Goal: Entertainment & Leisure: Consume media (video, audio)

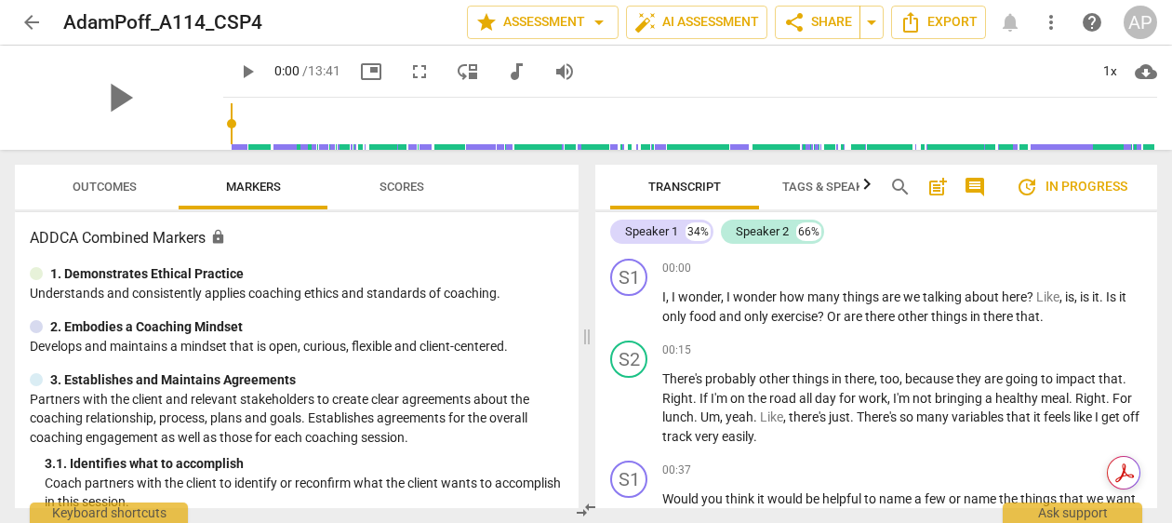
click at [27, 14] on span "arrow_back" at bounding box center [31, 22] width 22 height 22
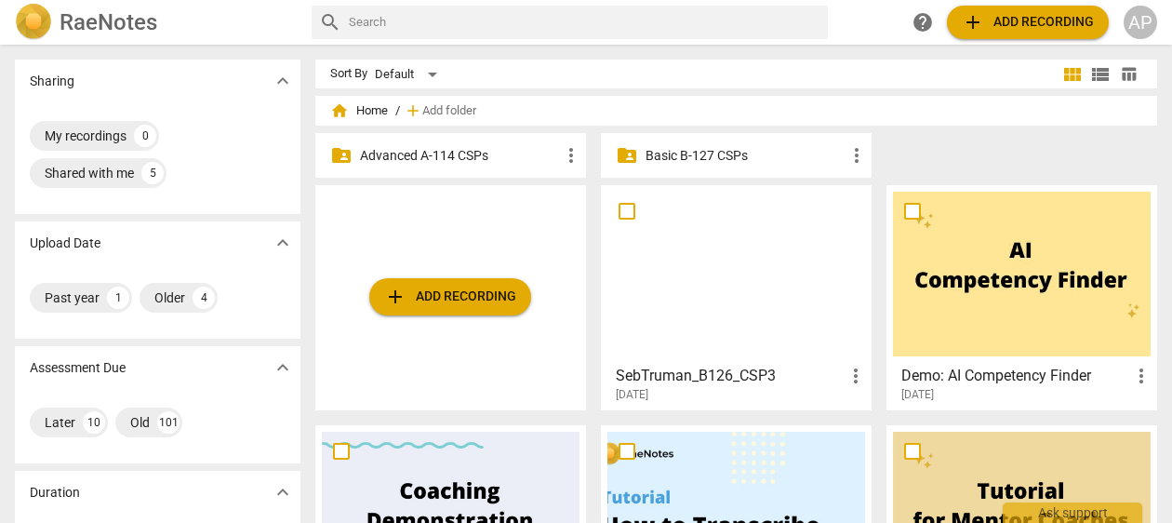
click at [497, 156] on p "Advanced A-114 CSPs" at bounding box center [460, 156] width 200 height 20
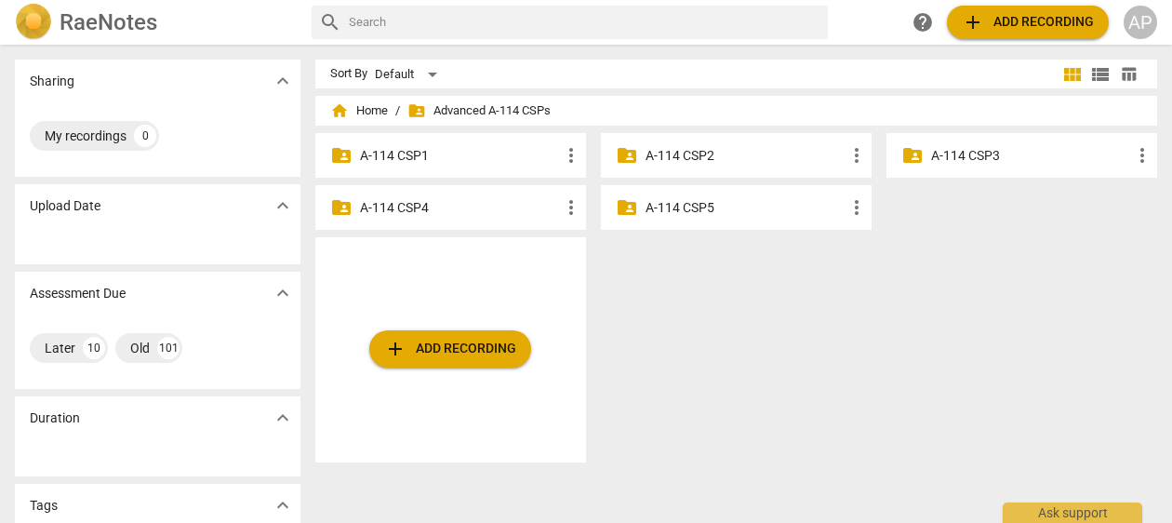
click at [497, 218] on p "A-114 CSP4" at bounding box center [460, 208] width 200 height 20
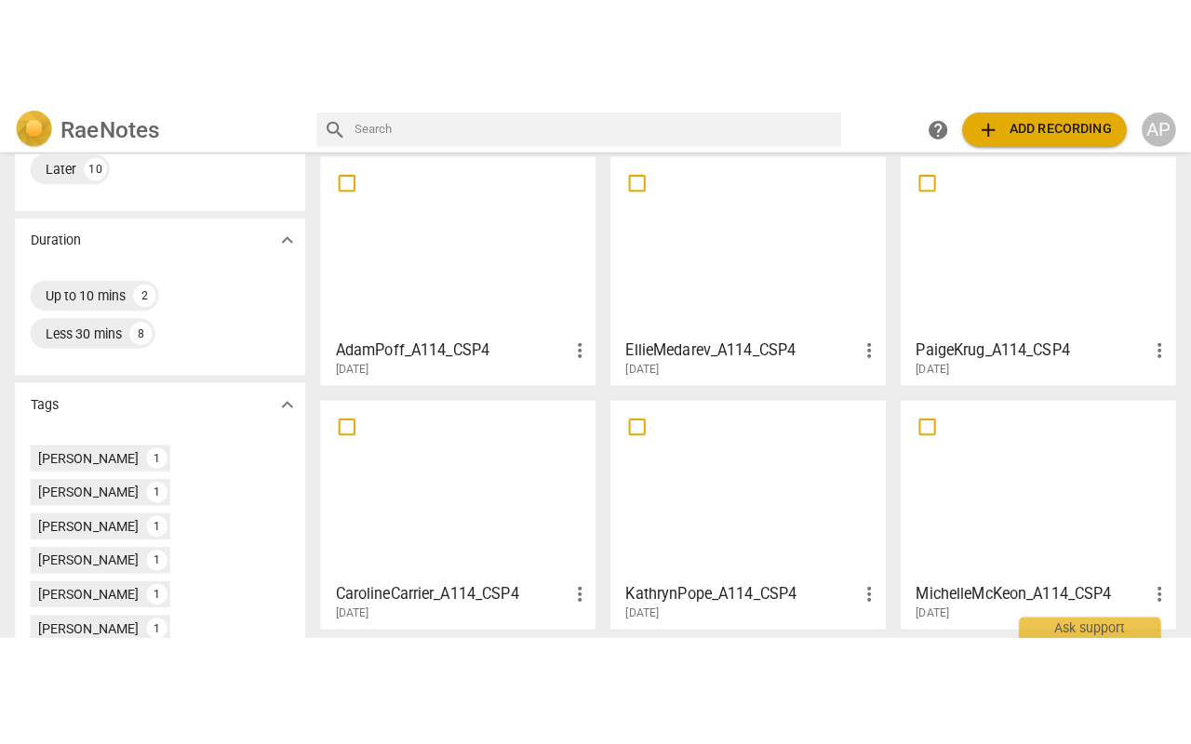
scroll to position [486, 0]
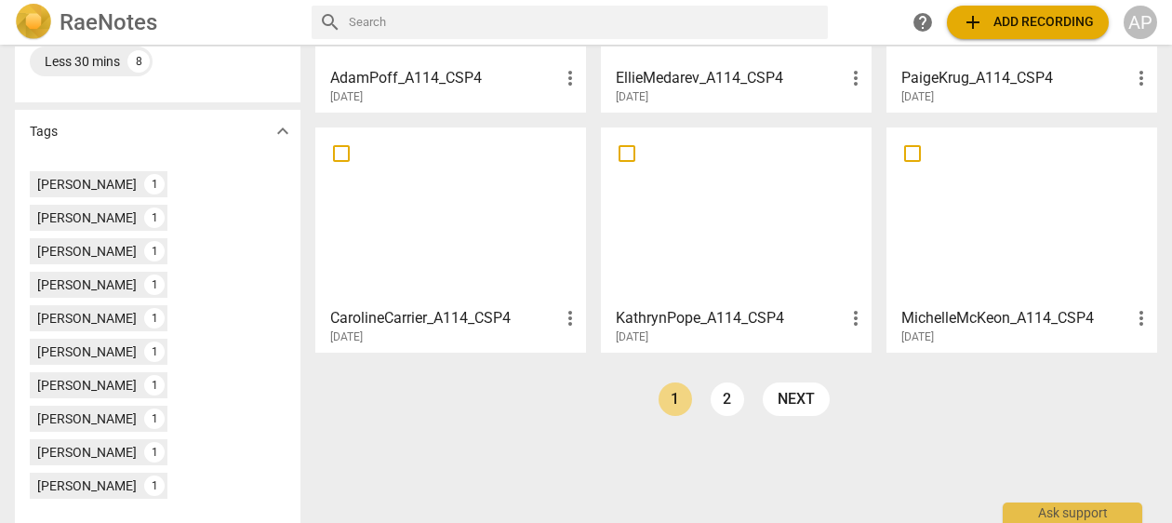
click at [1037, 200] on div at bounding box center [1022, 216] width 258 height 165
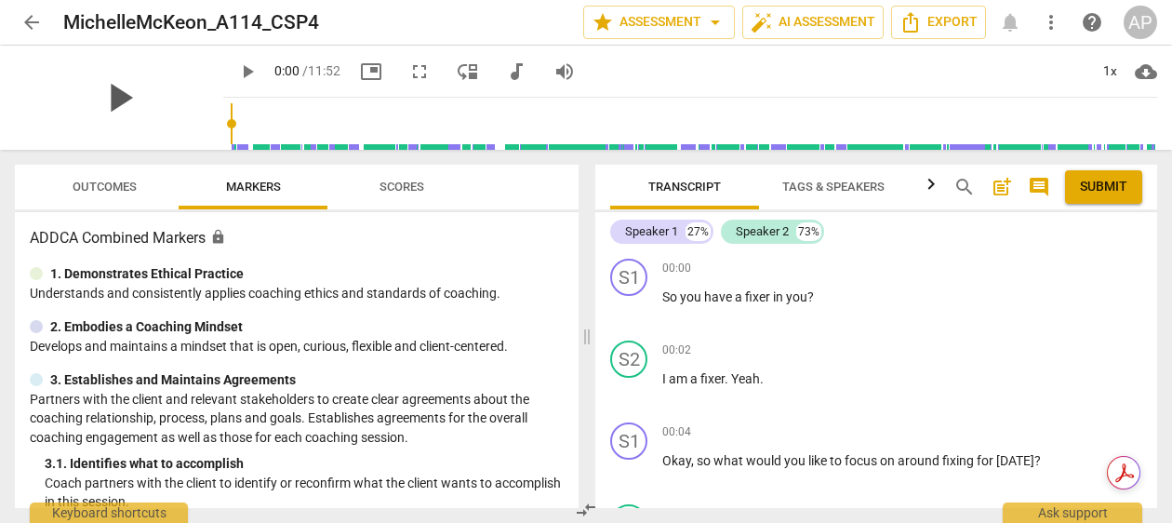
click at [111, 85] on span "play_arrow" at bounding box center [119, 97] width 48 height 48
click at [411, 69] on span "fullscreen" at bounding box center [419, 71] width 22 height 22
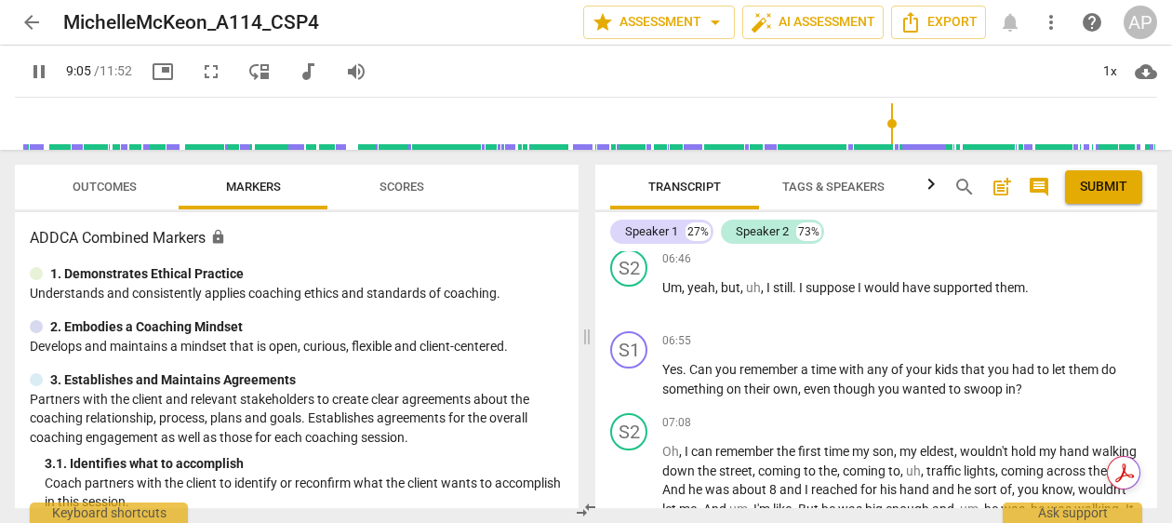
scroll to position [4335, 0]
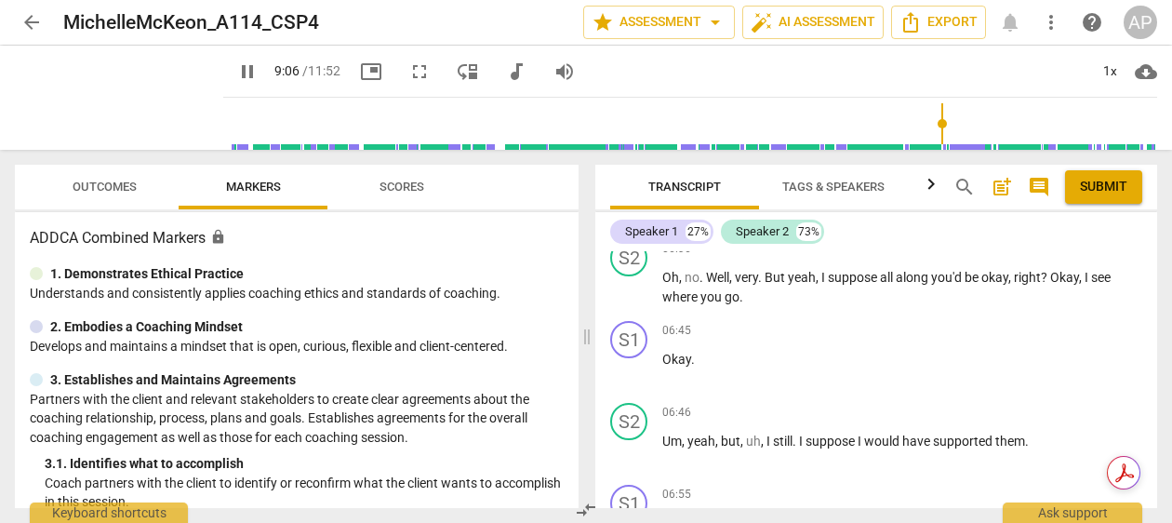
type input "547"
click at [30, 16] on span "arrow_back" at bounding box center [31, 22] width 22 height 22
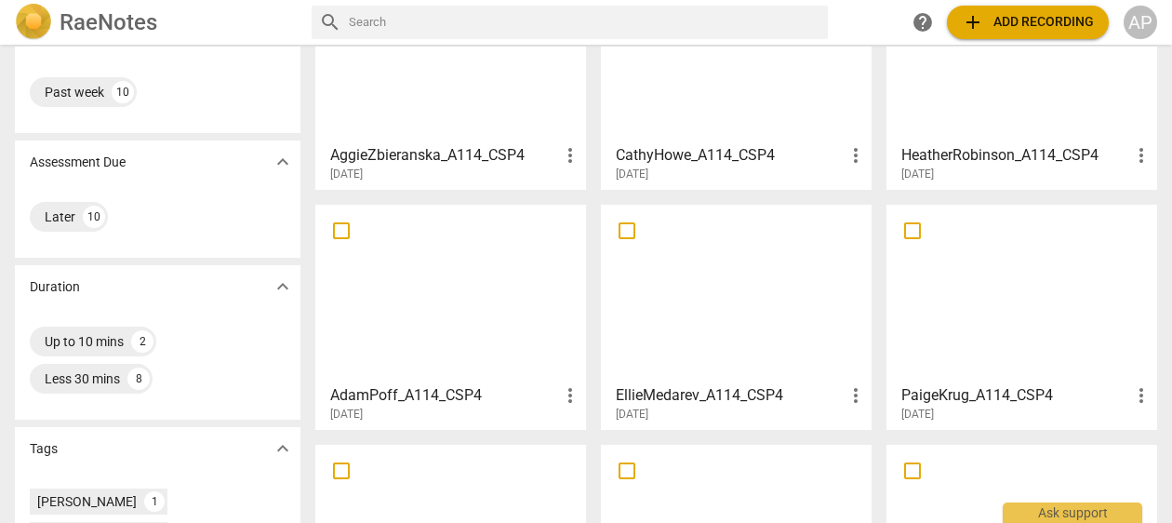
scroll to position [166, 0]
click at [678, 295] on div at bounding box center [736, 295] width 258 height 165
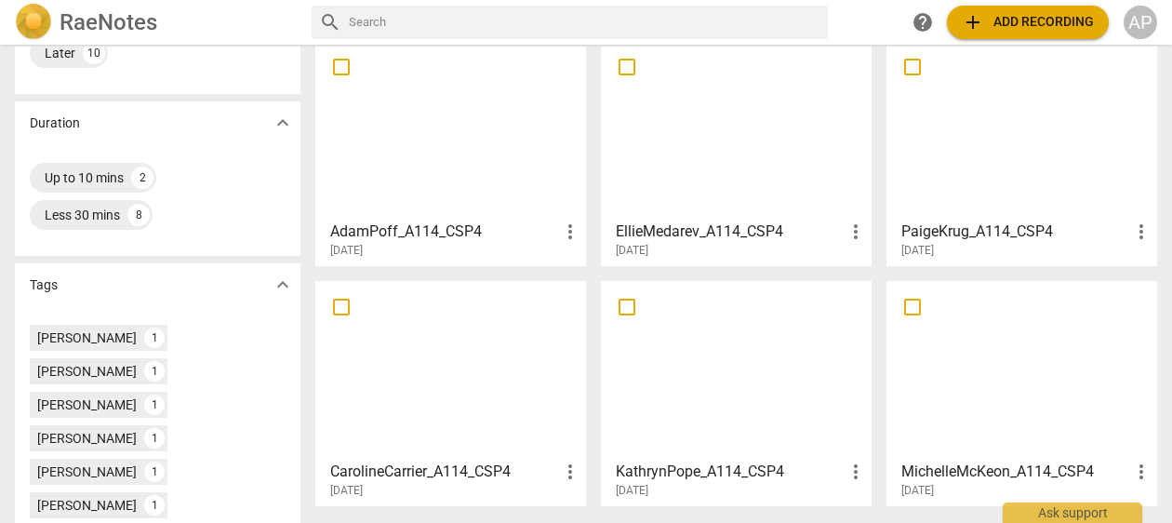
scroll to position [486, 0]
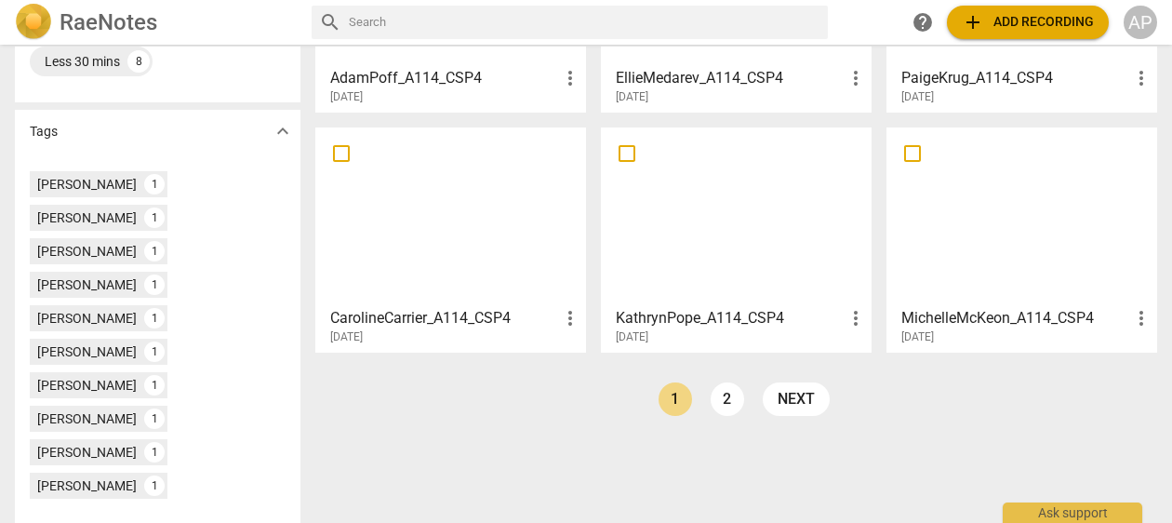
click at [731, 236] on div at bounding box center [736, 216] width 258 height 165
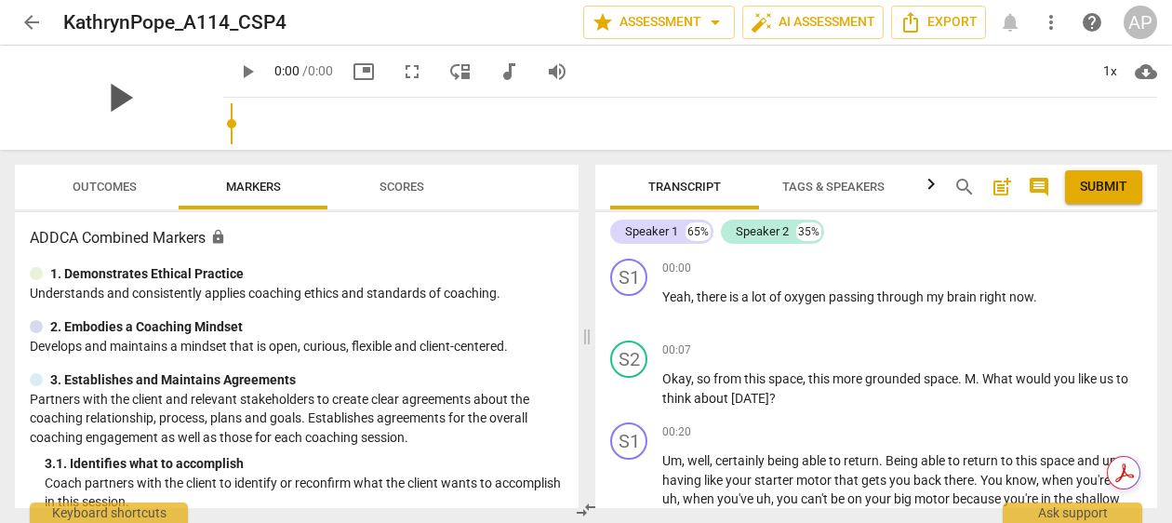
click at [143, 87] on span "play_arrow" at bounding box center [119, 97] width 48 height 48
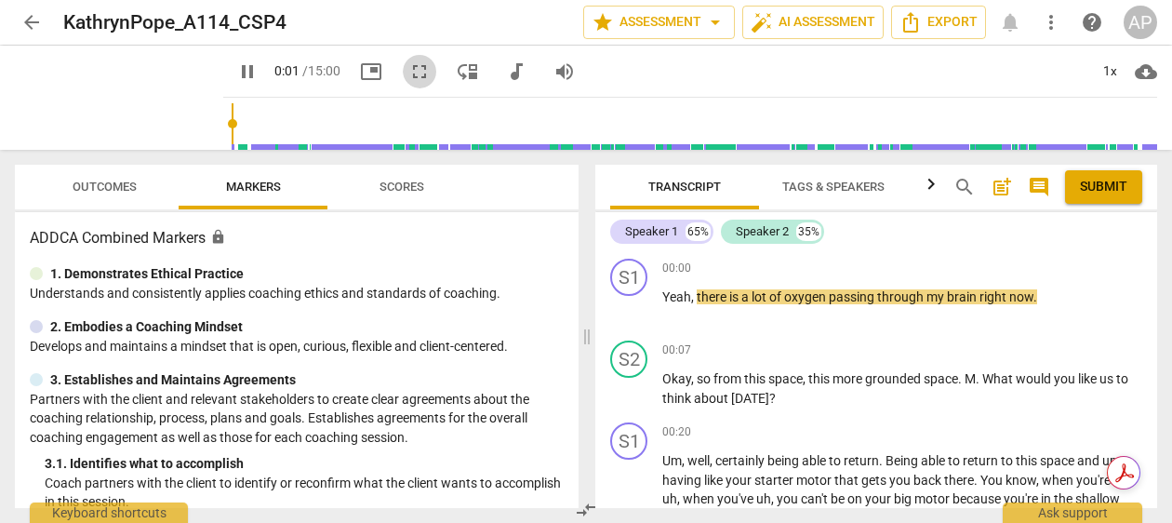
click at [419, 76] on span "fullscreen" at bounding box center [419, 71] width 22 height 22
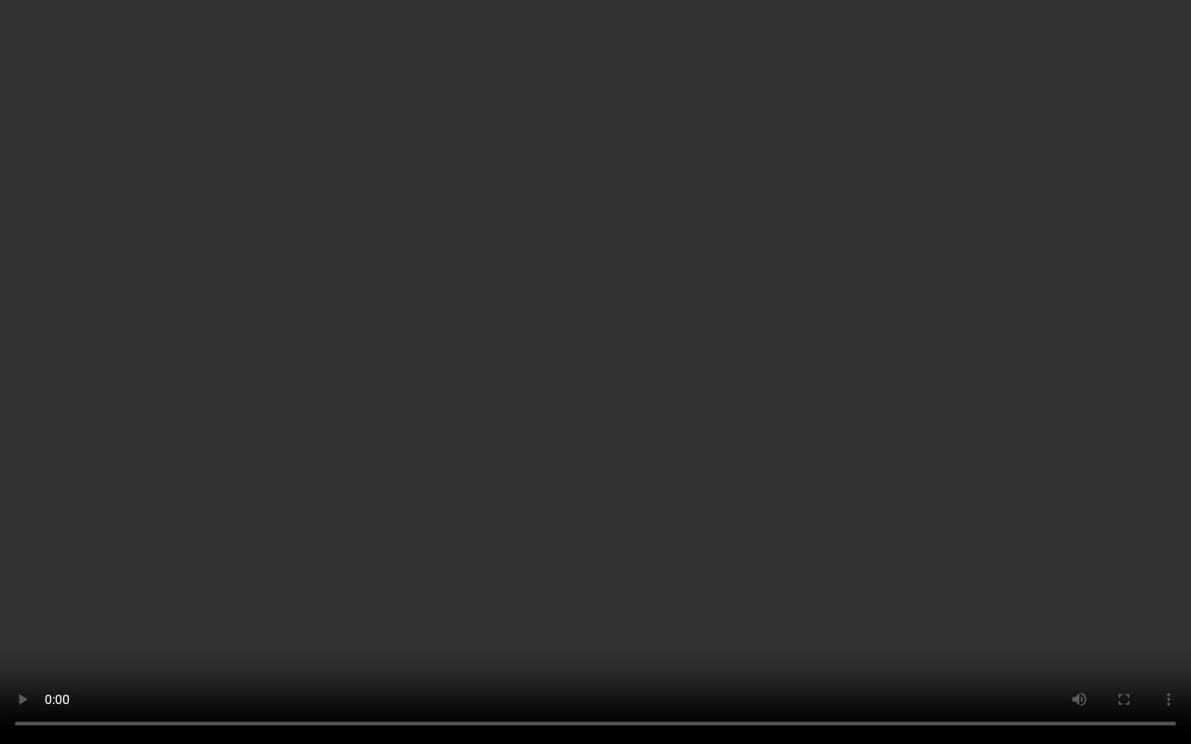
type input "900"
